Goal: Information Seeking & Learning: Learn about a topic

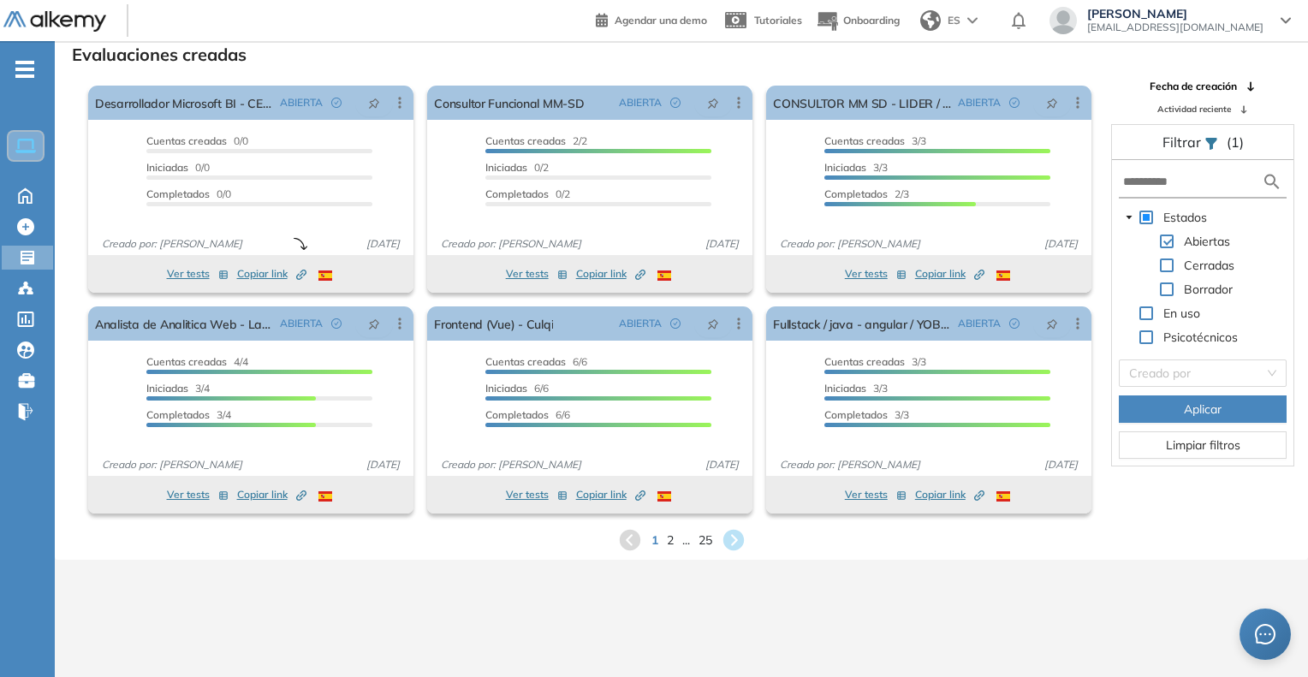
click at [673, 540] on div "1 2 ... 25" at bounding box center [680, 540] width 1225 height 26
click at [661, 542] on div "1 2 ... 25" at bounding box center [680, 540] width 1225 height 26
click at [86, 284] on span "Candidatos" at bounding box center [144, 292] width 144 height 19
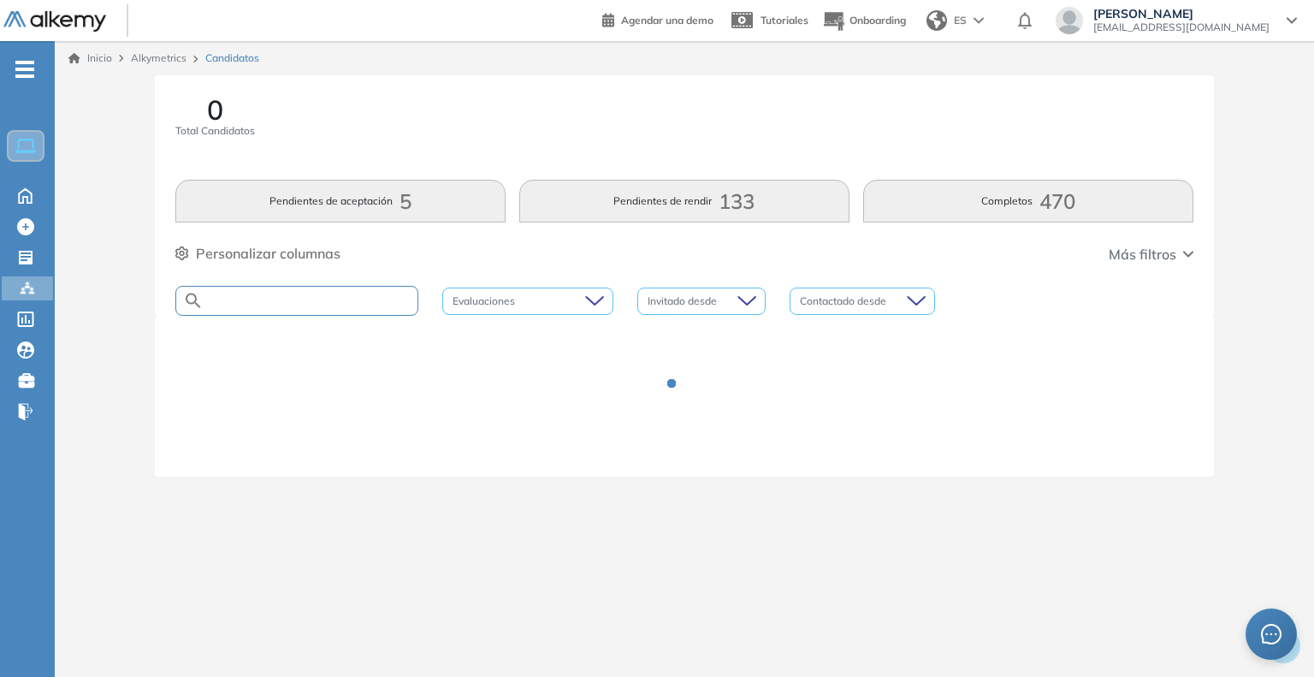
click at [308, 302] on input "text" at bounding box center [311, 300] width 214 height 13
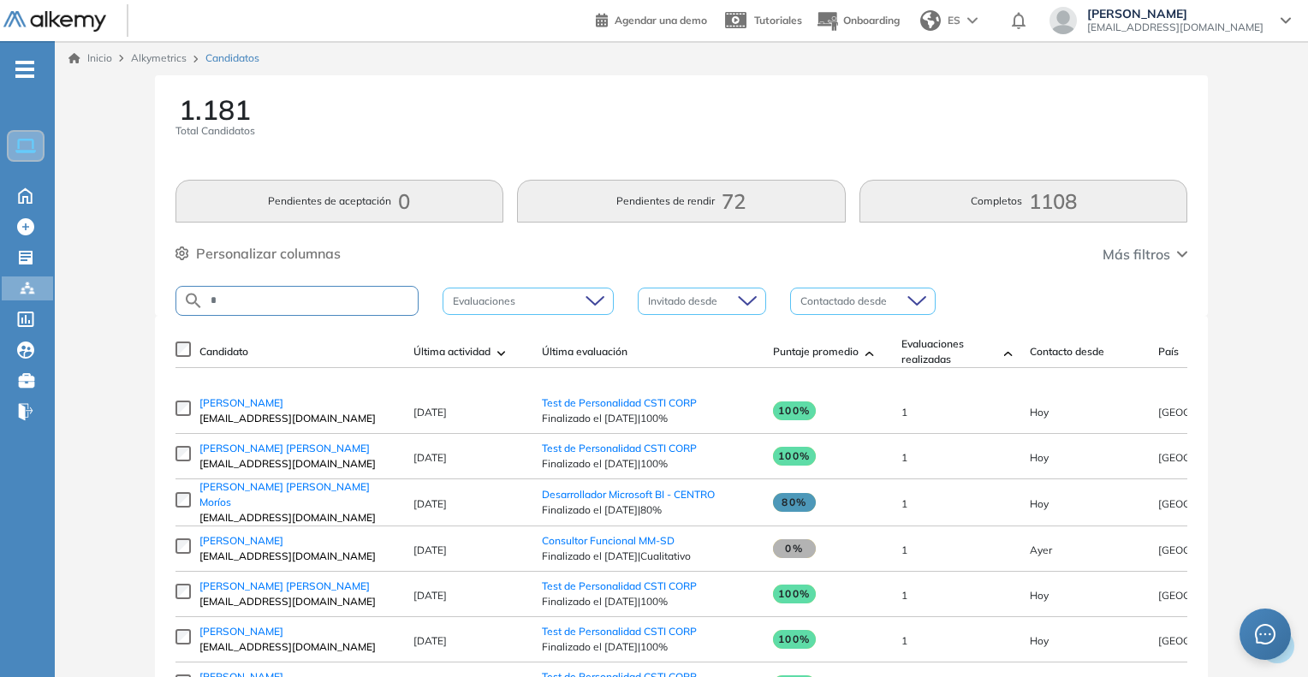
type input "*"
click at [277, 297] on input "*" at bounding box center [311, 300] width 214 height 13
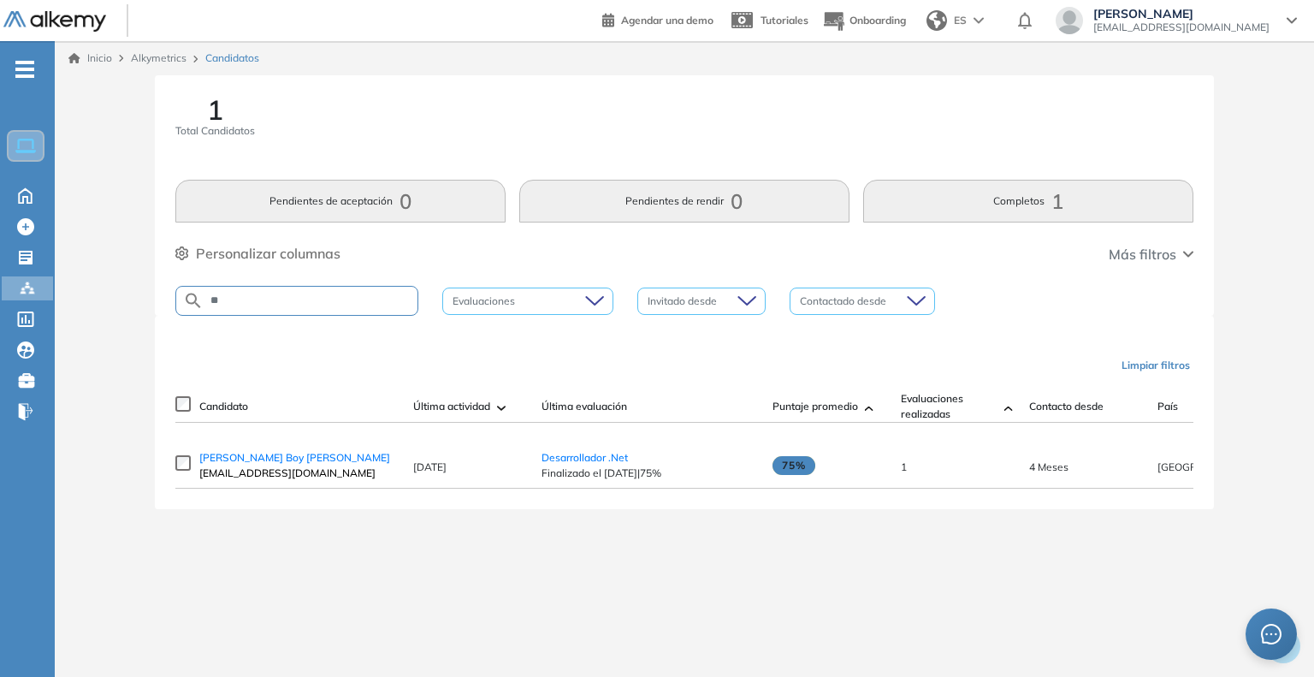
type input "*"
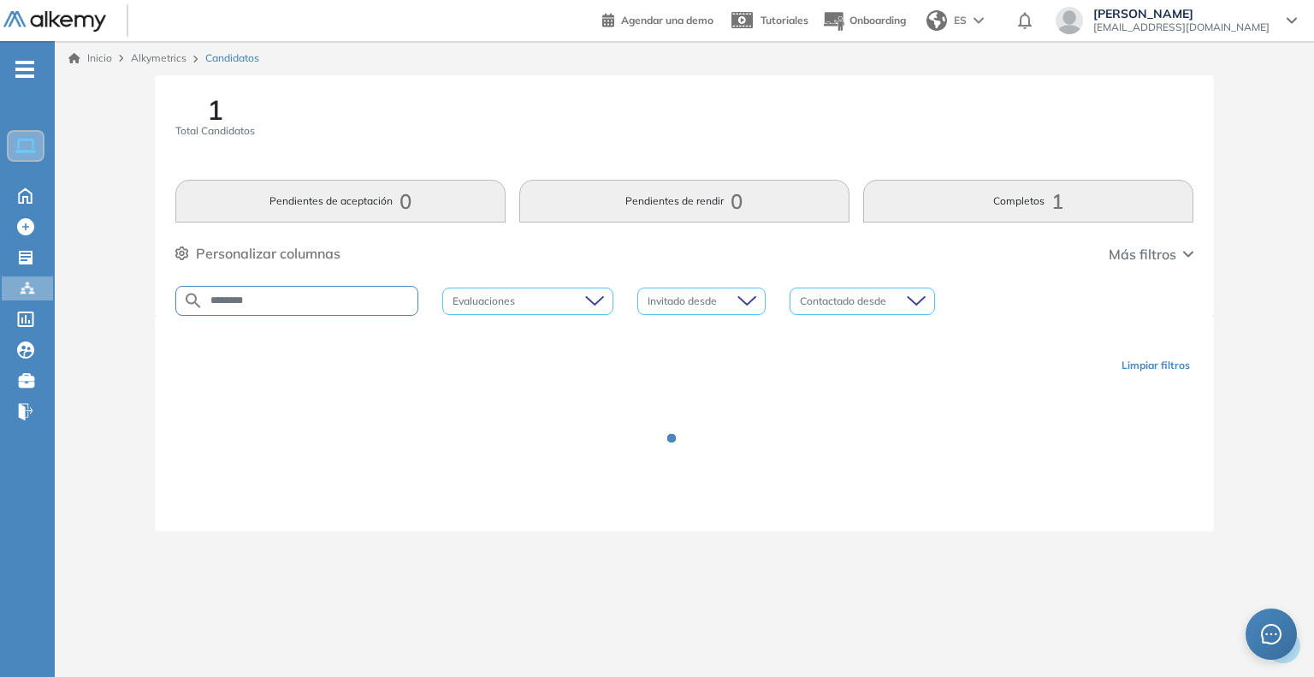
type input "********"
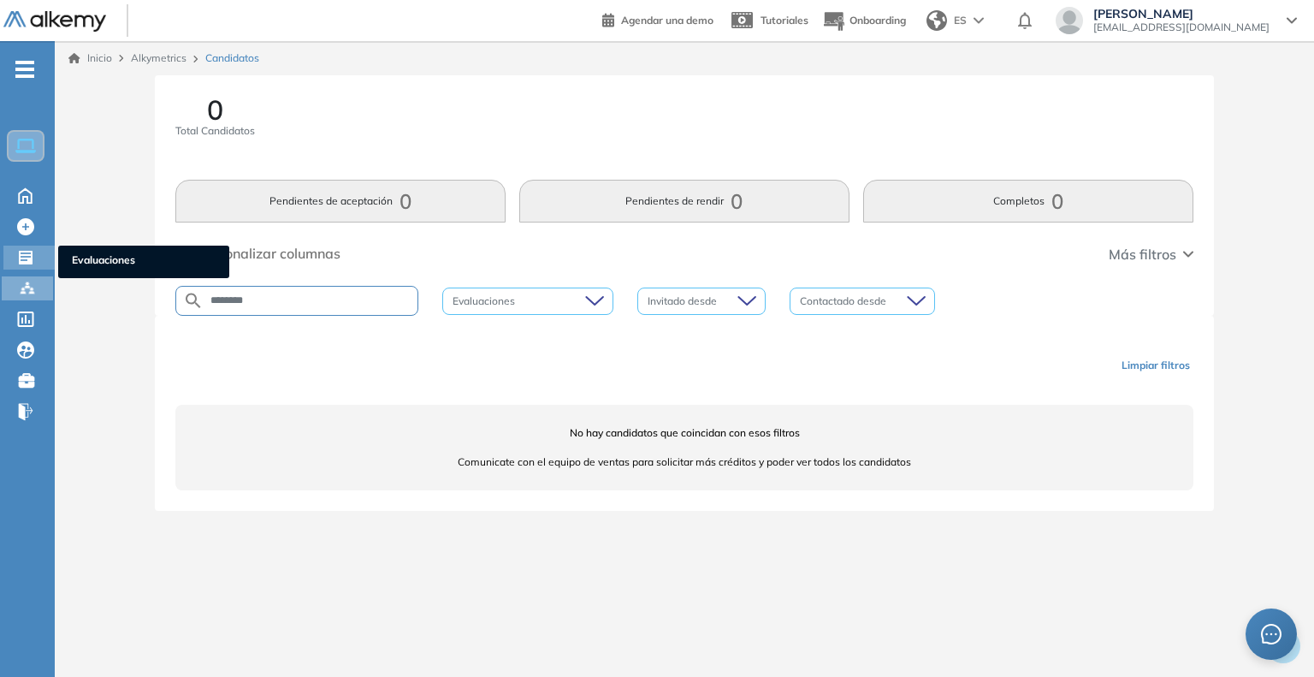
click at [95, 249] on ul "Evaluaciones" at bounding box center [143, 262] width 171 height 33
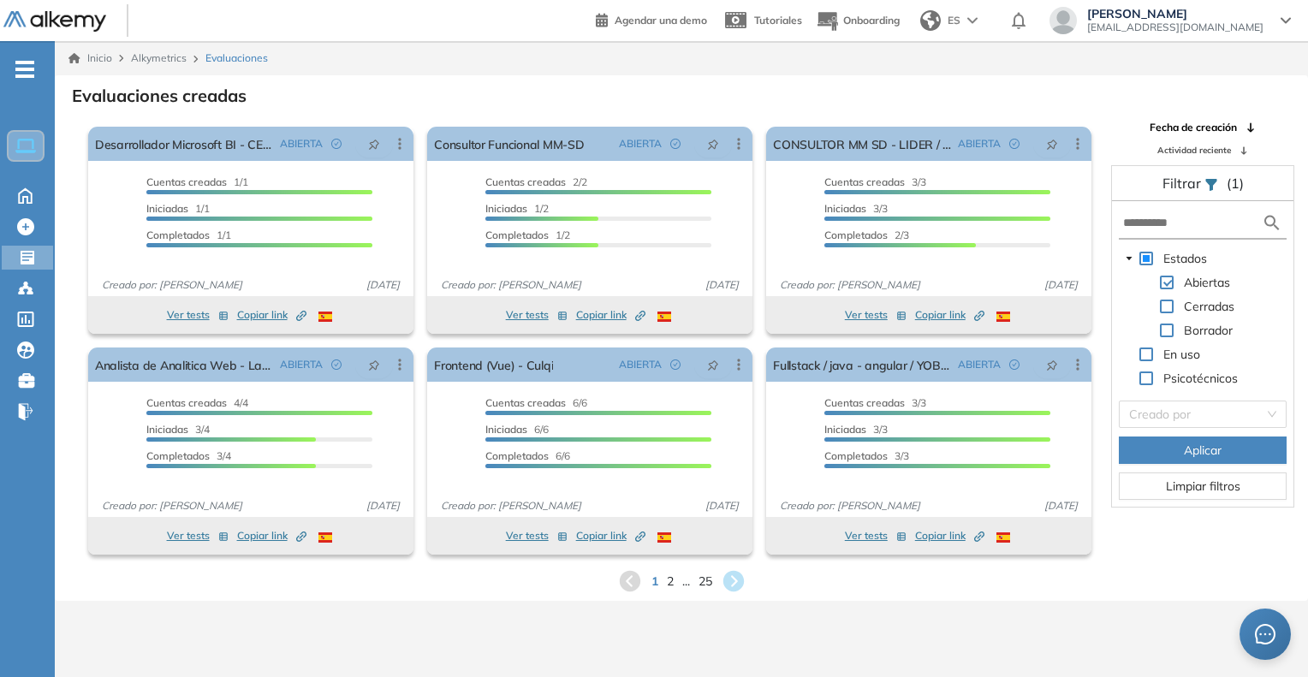
drag, startPoint x: 712, startPoint y: 584, endPoint x: 704, endPoint y: 616, distance: 32.6
click at [704, 616] on div "Inicio Alkymetrics Evaluaciones Evaluaciones creadas El proctoring será activad…" at bounding box center [681, 379] width 1253 height 677
click at [666, 578] on span "2" at bounding box center [670, 581] width 8 height 20
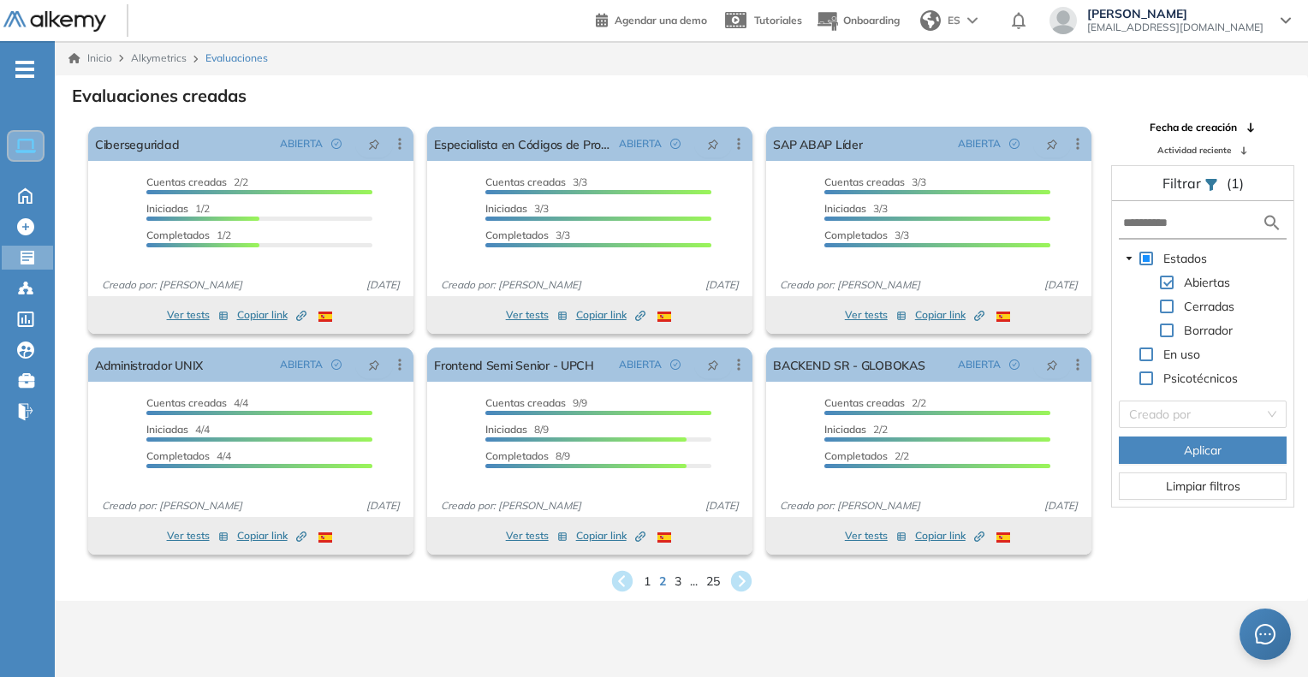
click at [666, 578] on div "1 2 3 ... 25" at bounding box center [680, 581] width 1225 height 26
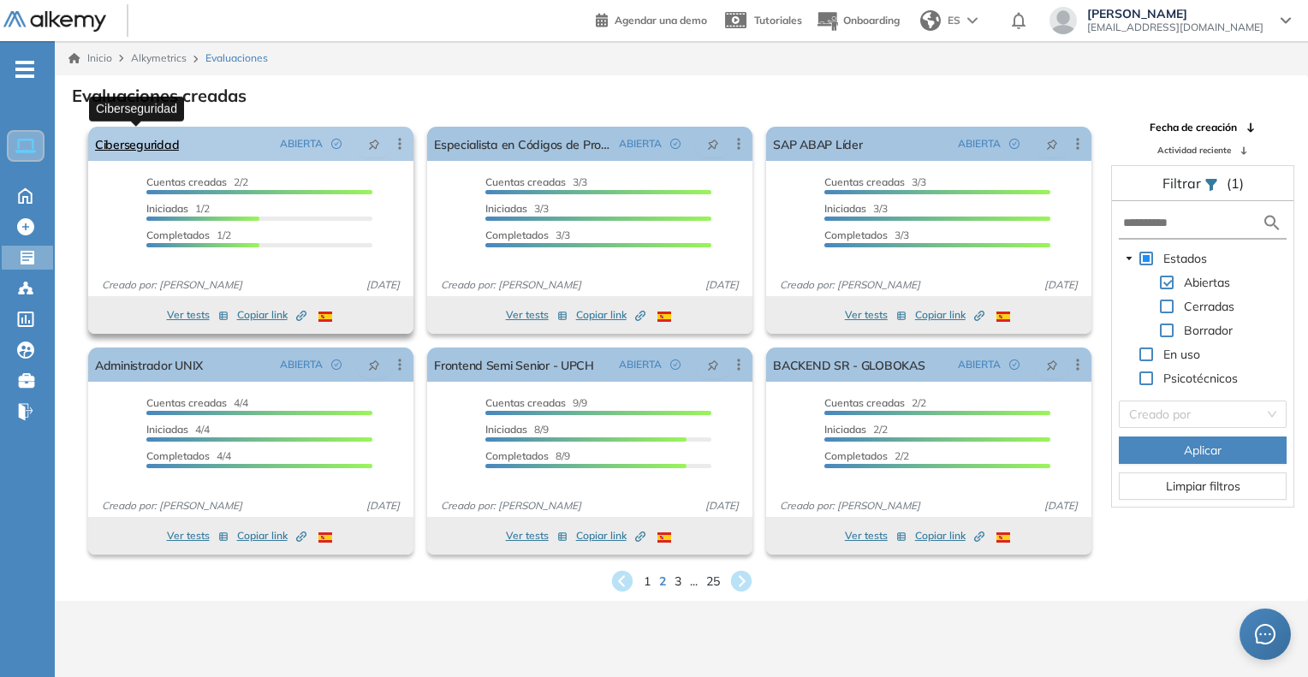
click at [140, 137] on link "Ciberseguridad" at bounding box center [137, 144] width 84 height 34
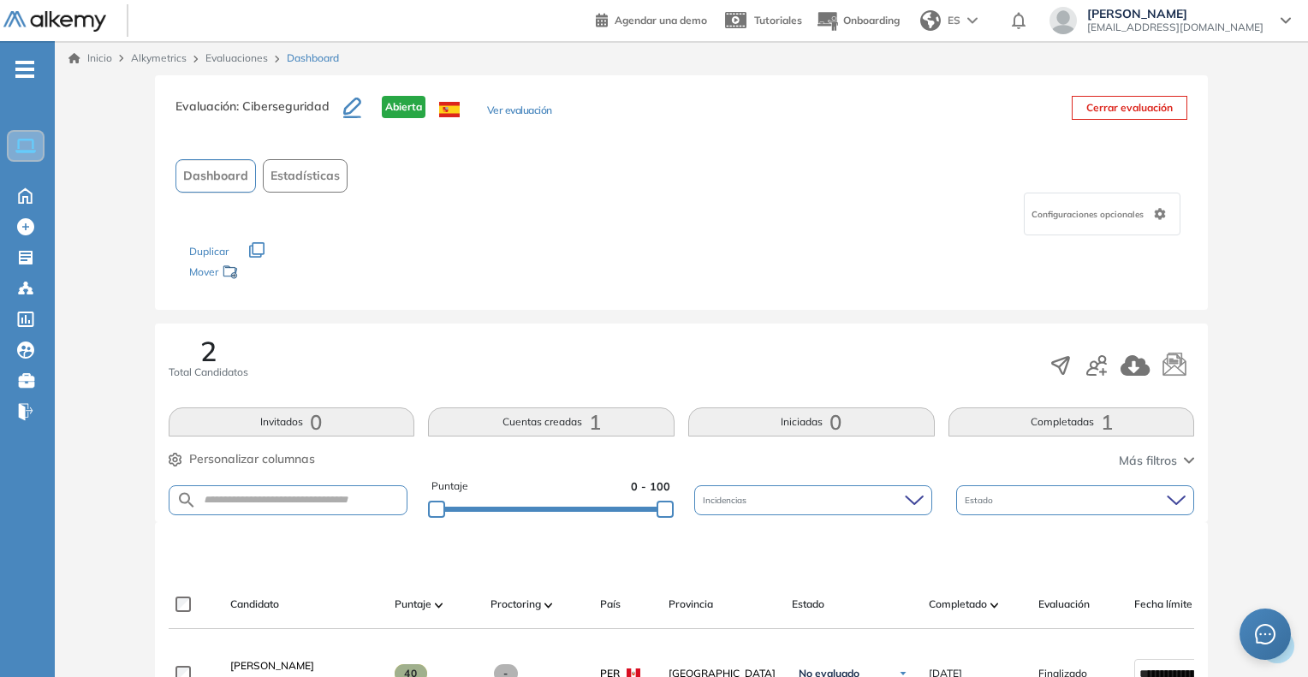
scroll to position [171, 0]
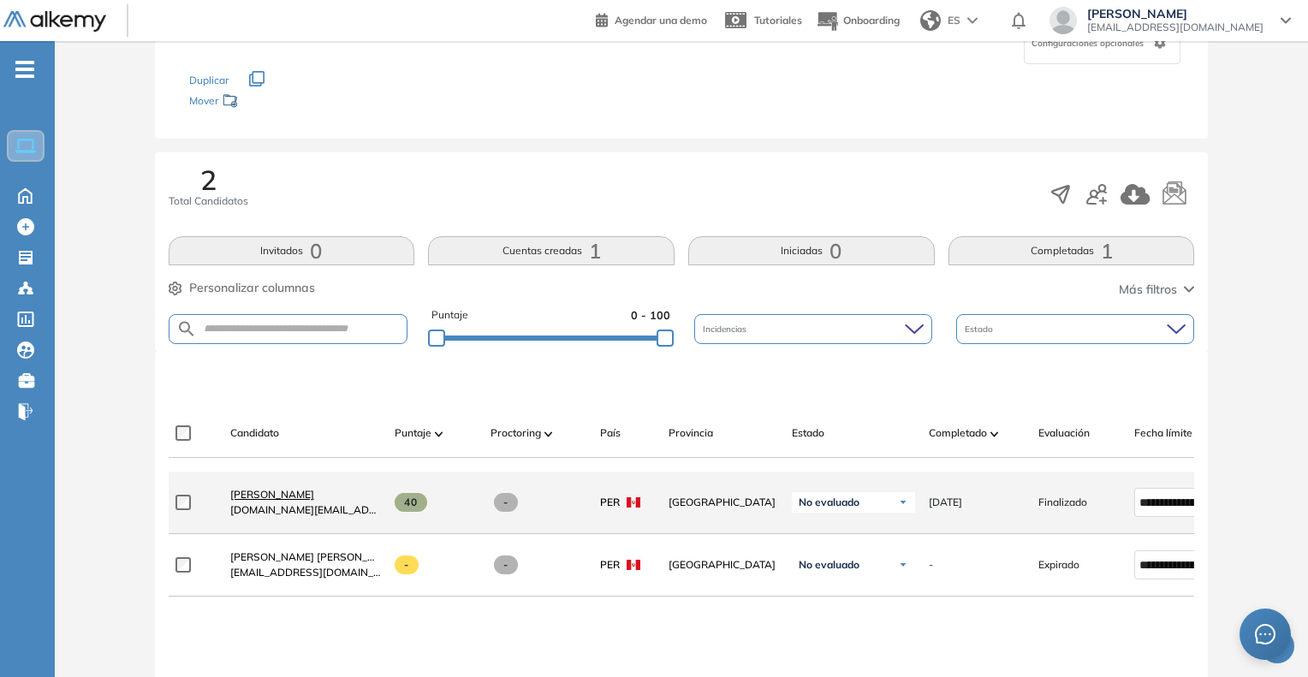
click at [262, 501] on span "[PERSON_NAME]" at bounding box center [272, 494] width 84 height 13
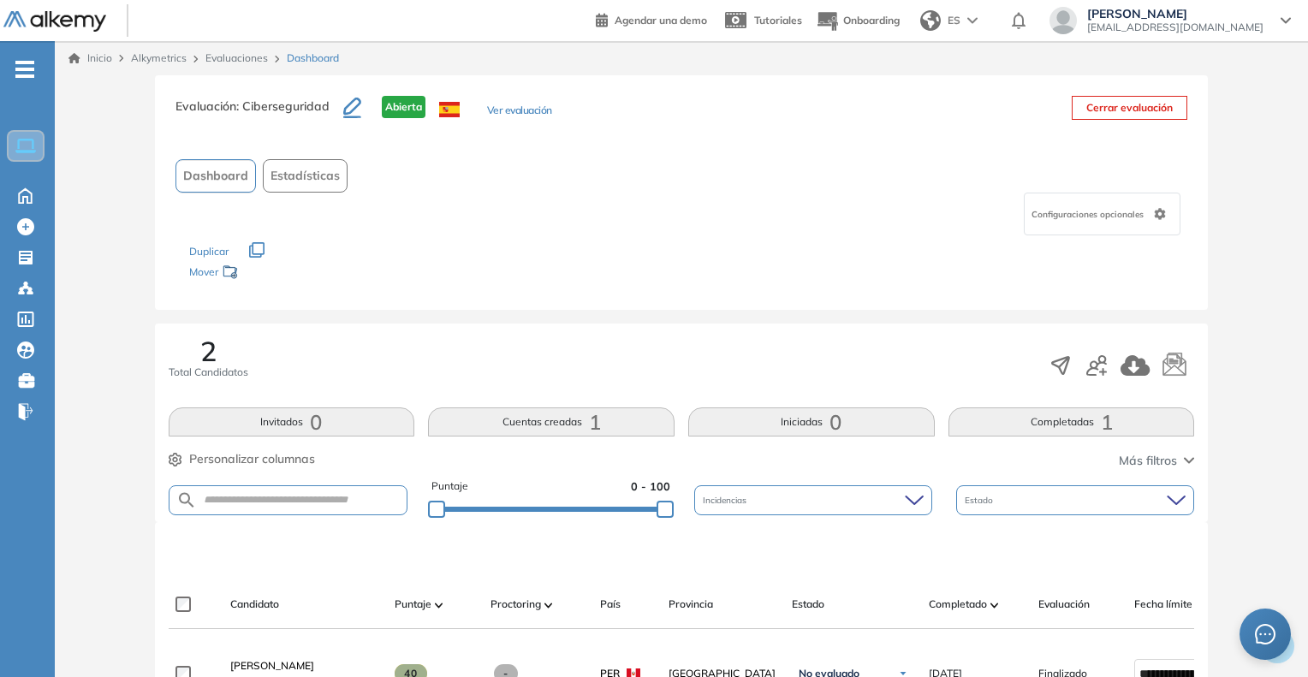
click at [532, 113] on button "Ver evaluación" at bounding box center [519, 112] width 65 height 18
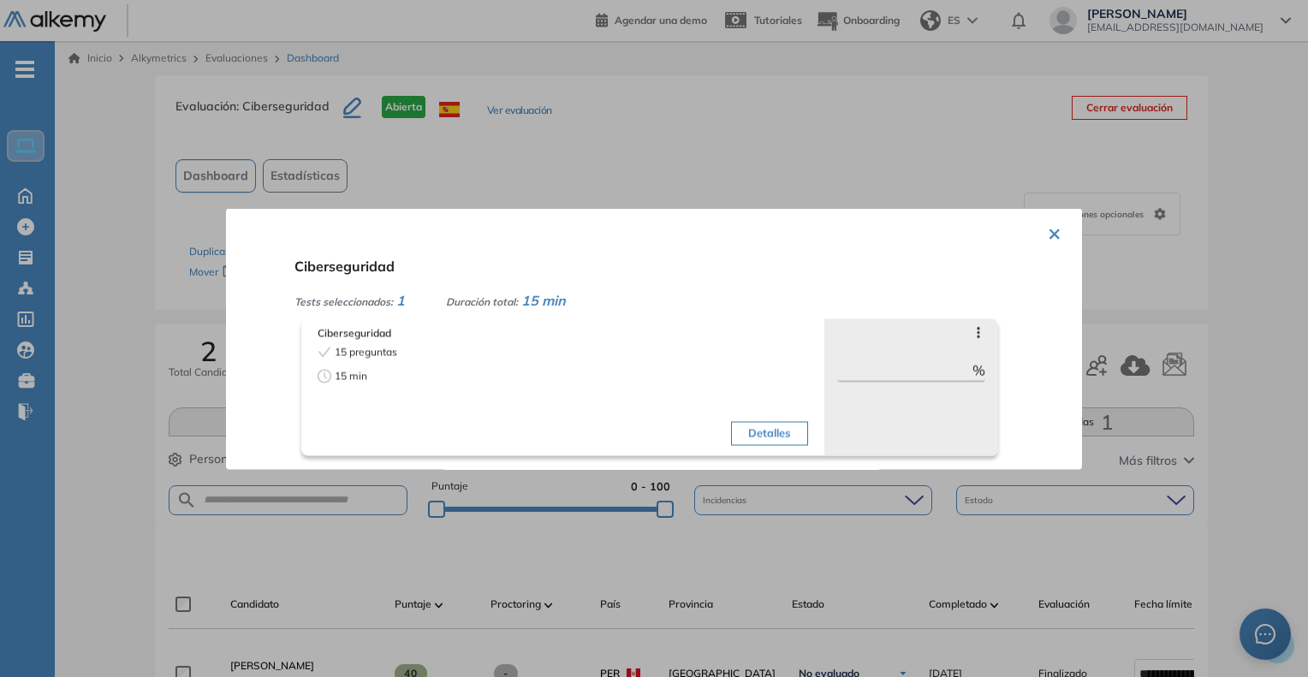
click at [1194, 211] on div at bounding box center [654, 338] width 1308 height 677
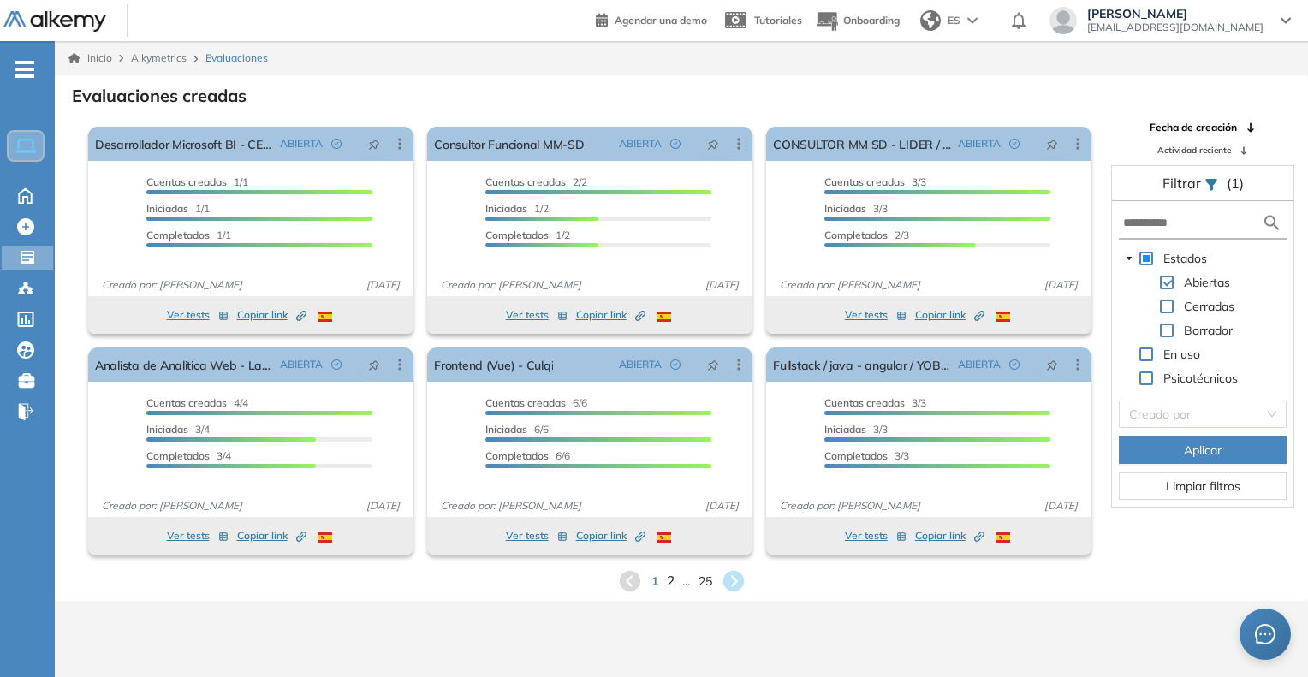
click at [668, 584] on span "2" at bounding box center [670, 581] width 8 height 20
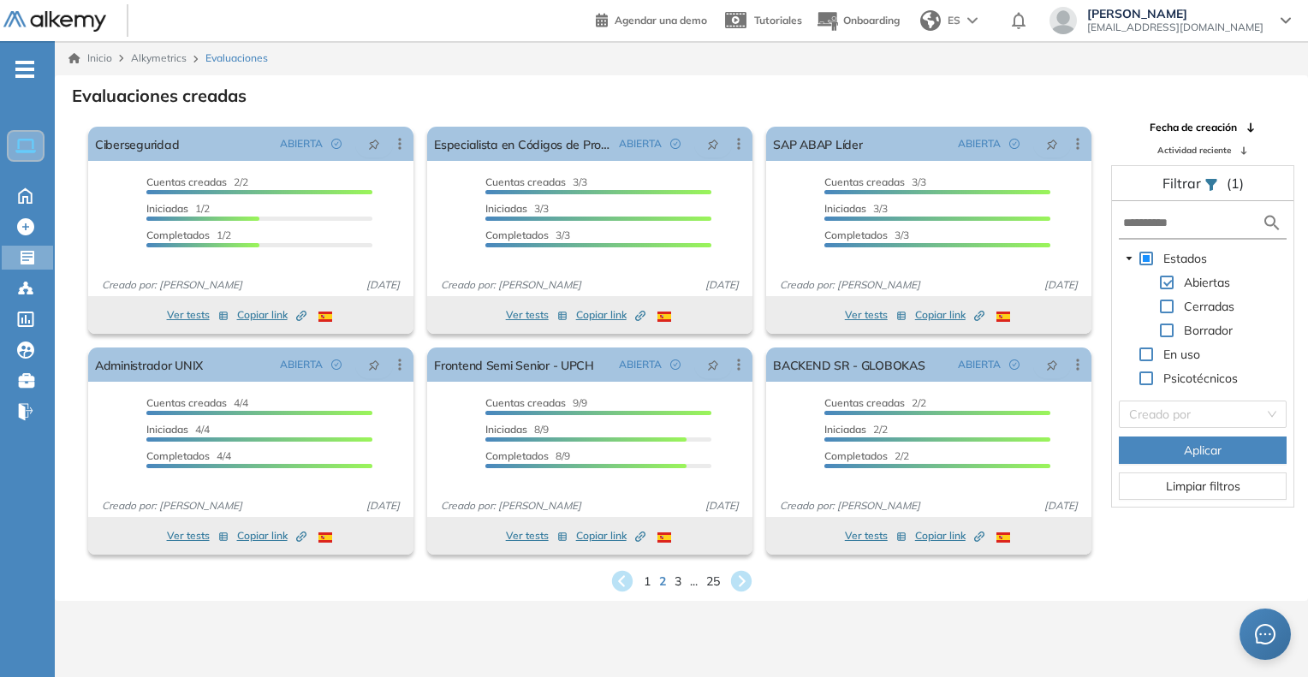
drag, startPoint x: 654, startPoint y: 507, endPoint x: 688, endPoint y: 600, distance: 98.6
drag, startPoint x: 688, startPoint y: 600, endPoint x: 682, endPoint y: 629, distance: 29.7
click at [682, 629] on div "Inicio Alkymetrics Evaluaciones Evaluaciones creadas El proctoring será activad…" at bounding box center [681, 379] width 1253 height 677
click at [679, 584] on span "3" at bounding box center [677, 581] width 8 height 20
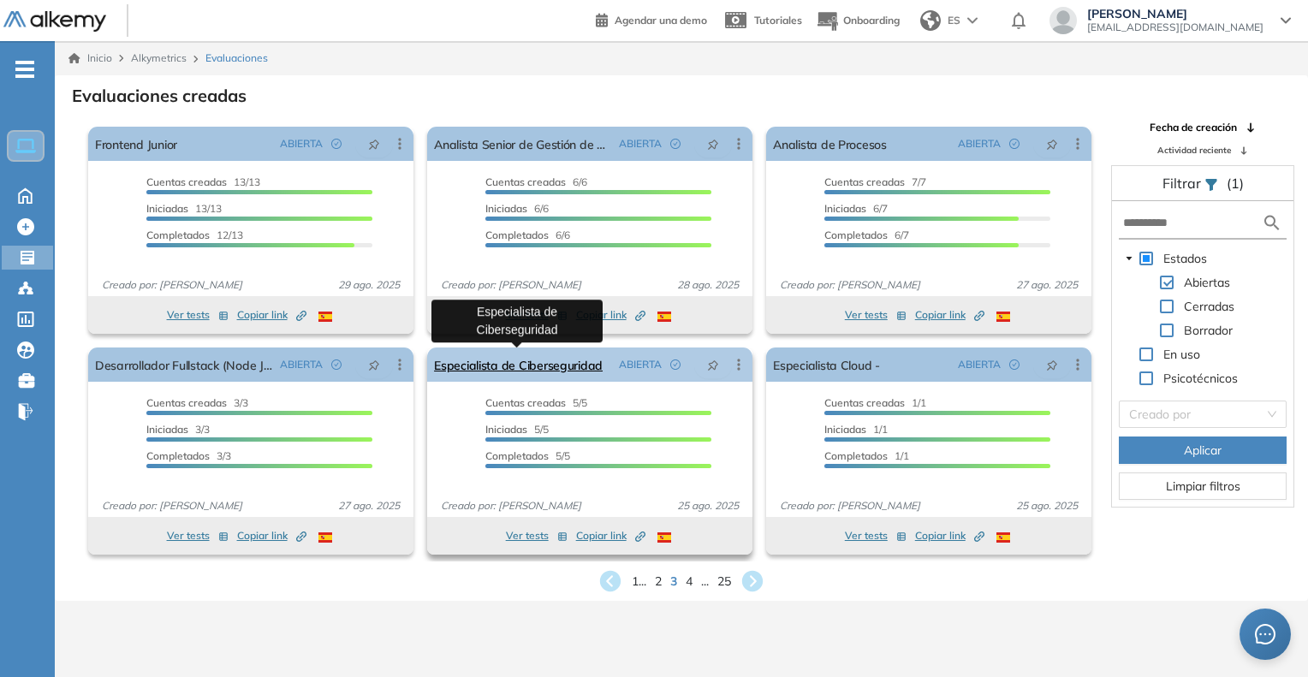
click at [549, 369] on link "Especialista de Ciberseguridad" at bounding box center [518, 364] width 169 height 34
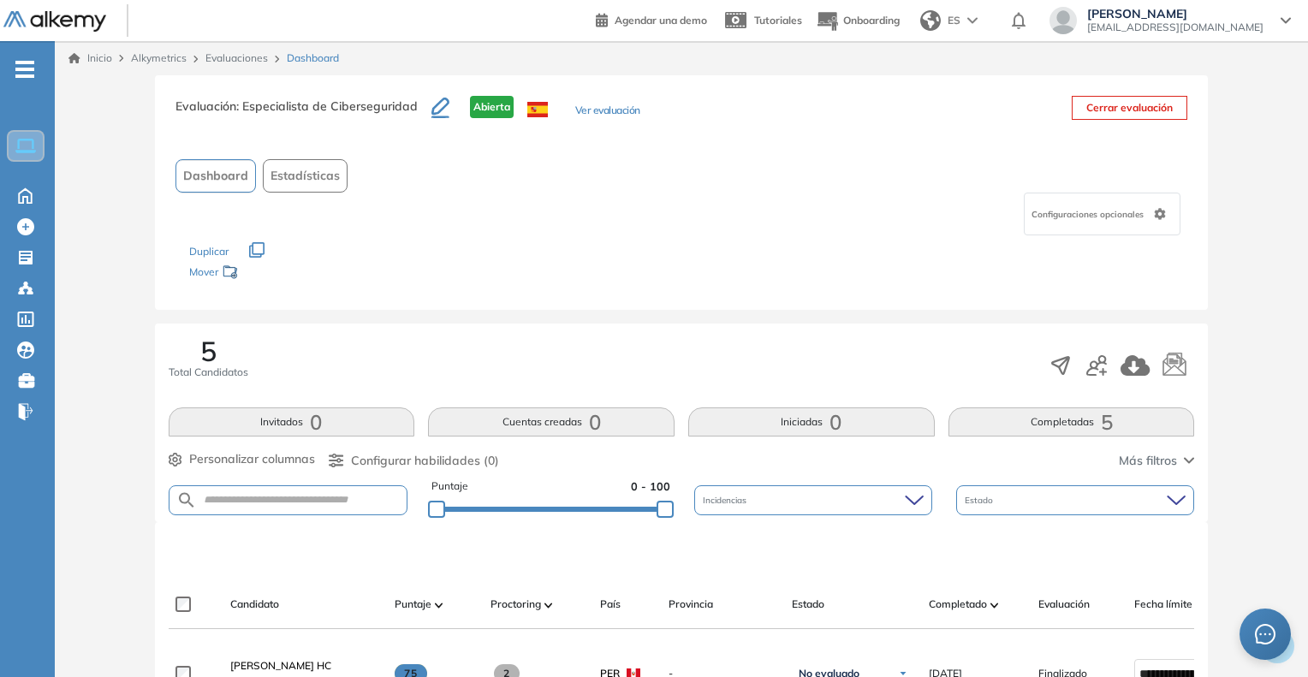
click at [596, 114] on button "Ver evaluación" at bounding box center [607, 112] width 65 height 18
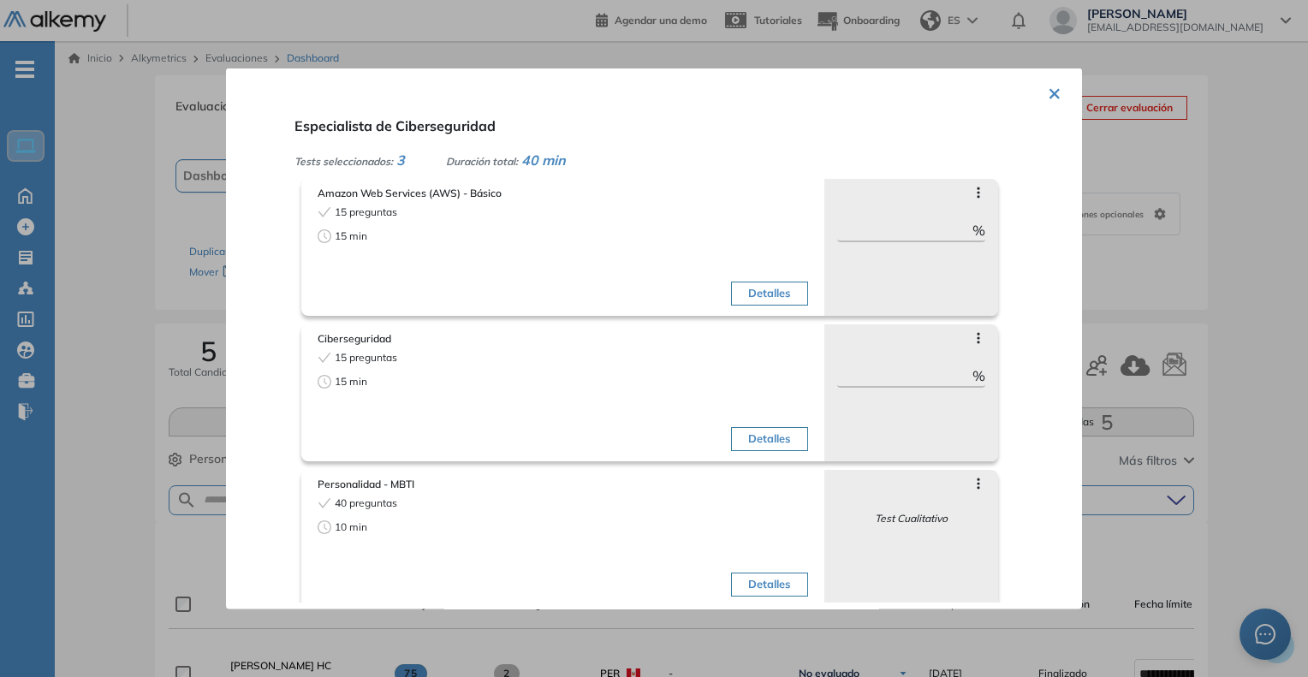
scroll to position [10, 0]
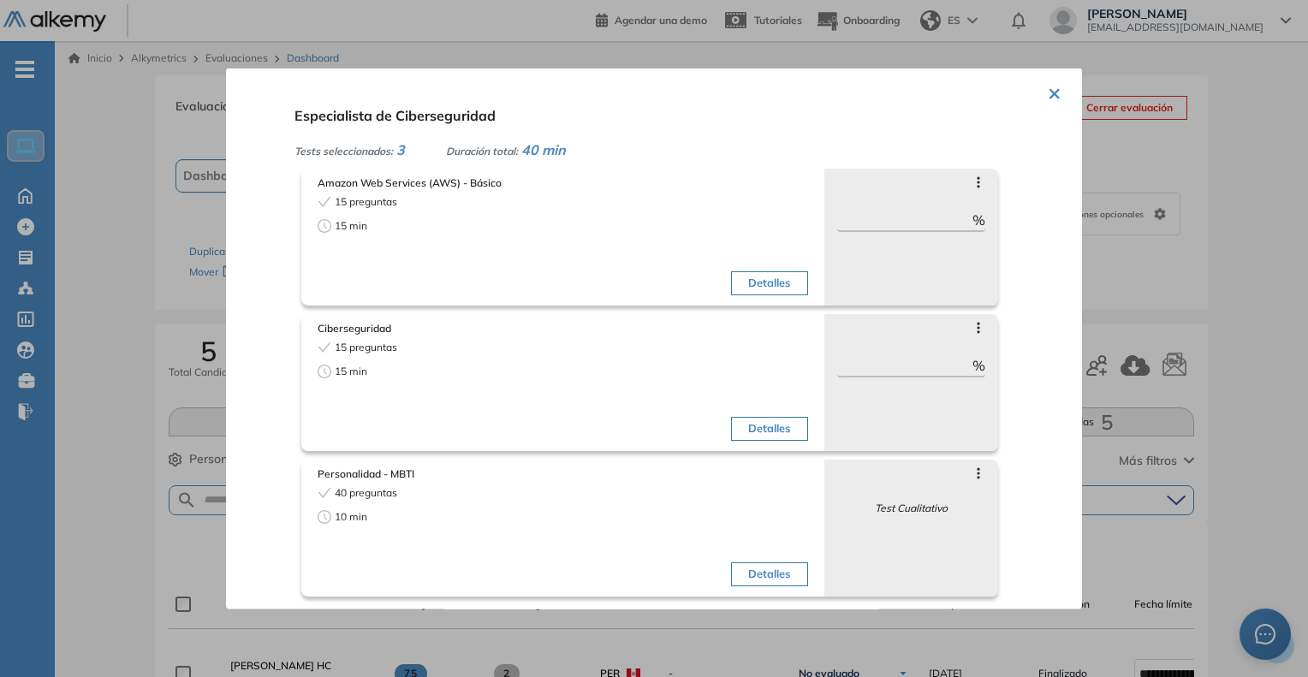
click at [1047, 78] on button "×" at bounding box center [1054, 90] width 14 height 33
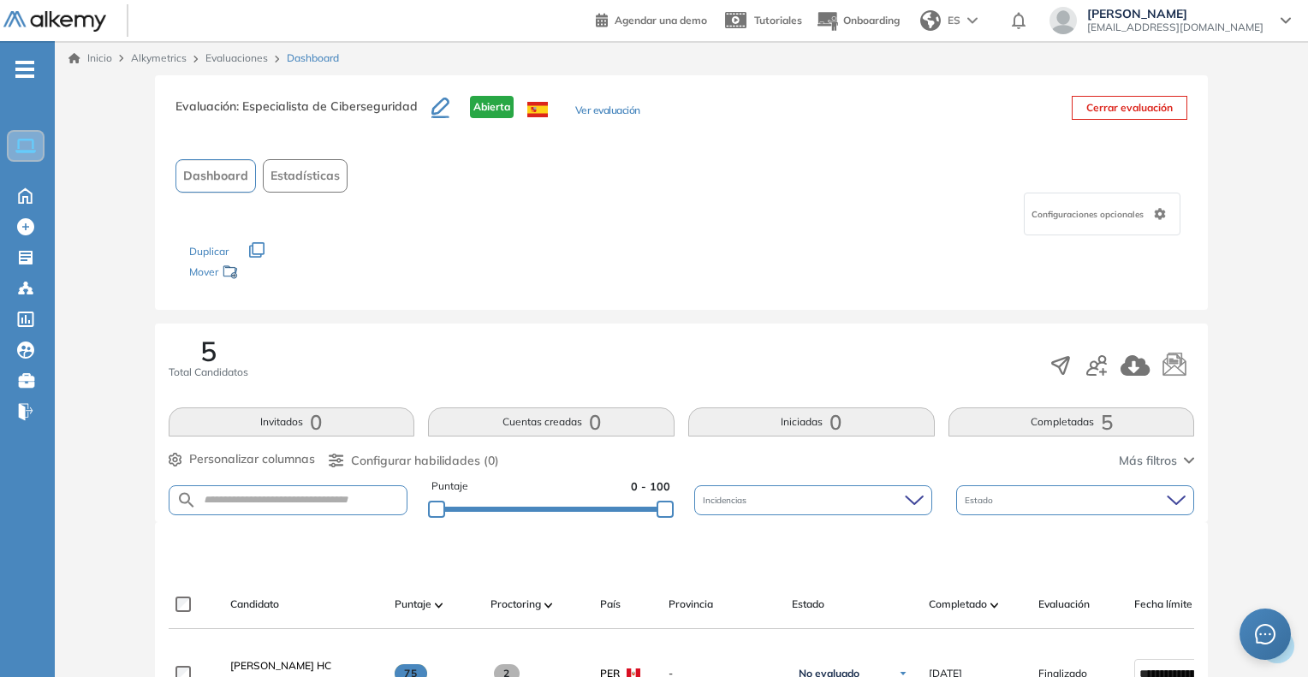
click at [237, 59] on link "Evaluaciones" at bounding box center [236, 57] width 62 height 13
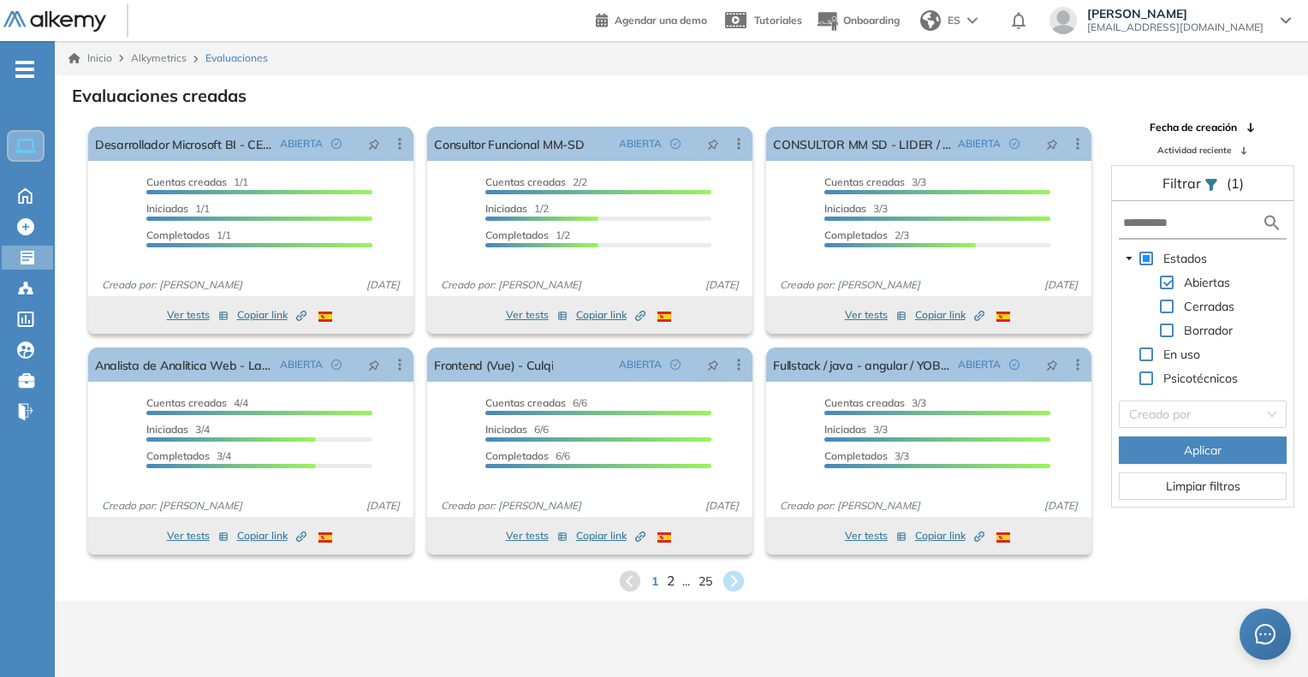
click at [668, 580] on span "2" at bounding box center [670, 581] width 8 height 20
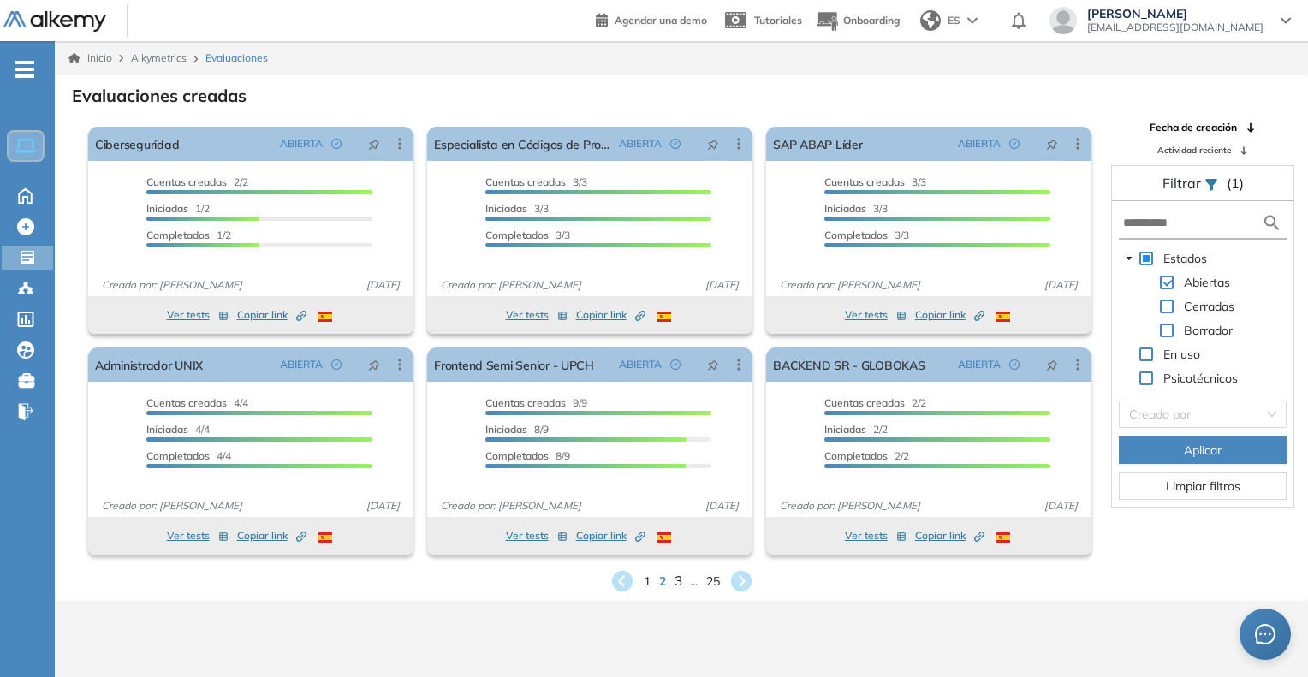
click at [678, 583] on span "3" at bounding box center [677, 581] width 8 height 20
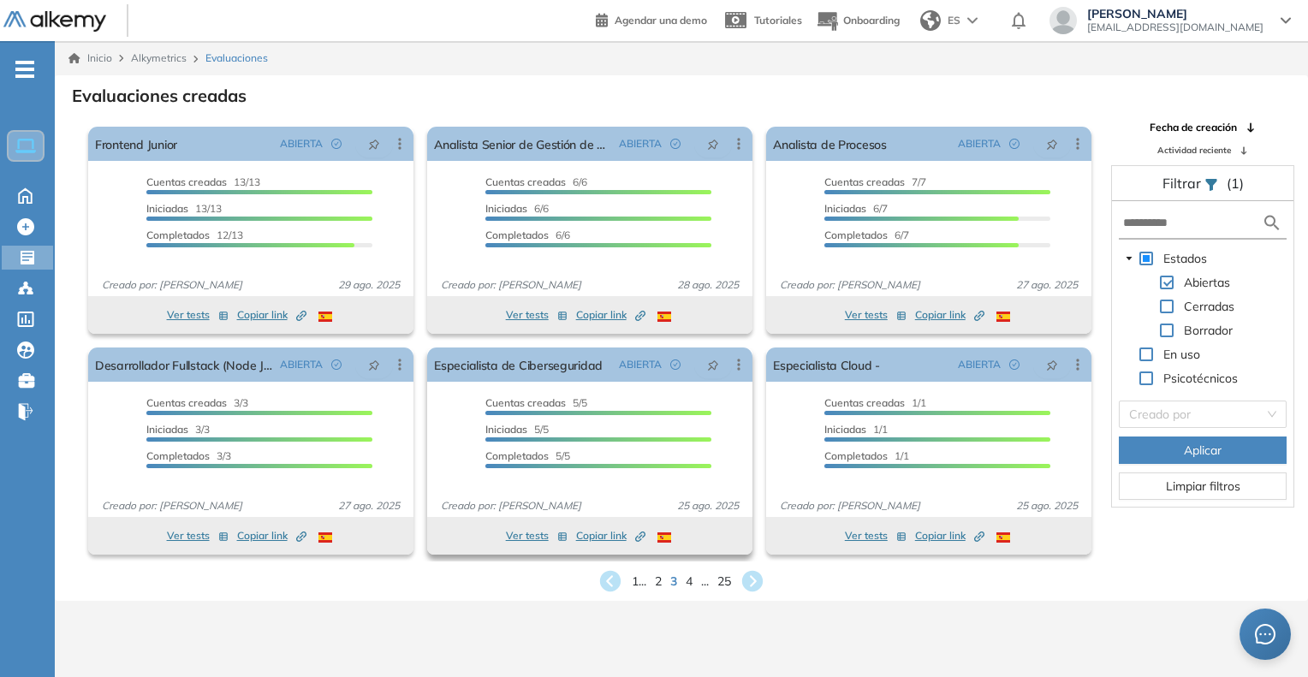
click at [638, 536] on icon "Created by potrace 1.16, written by [PERSON_NAME] [DATE]-[DATE]" at bounding box center [640, 536] width 10 height 10
